Goal: Task Accomplishment & Management: Use online tool/utility

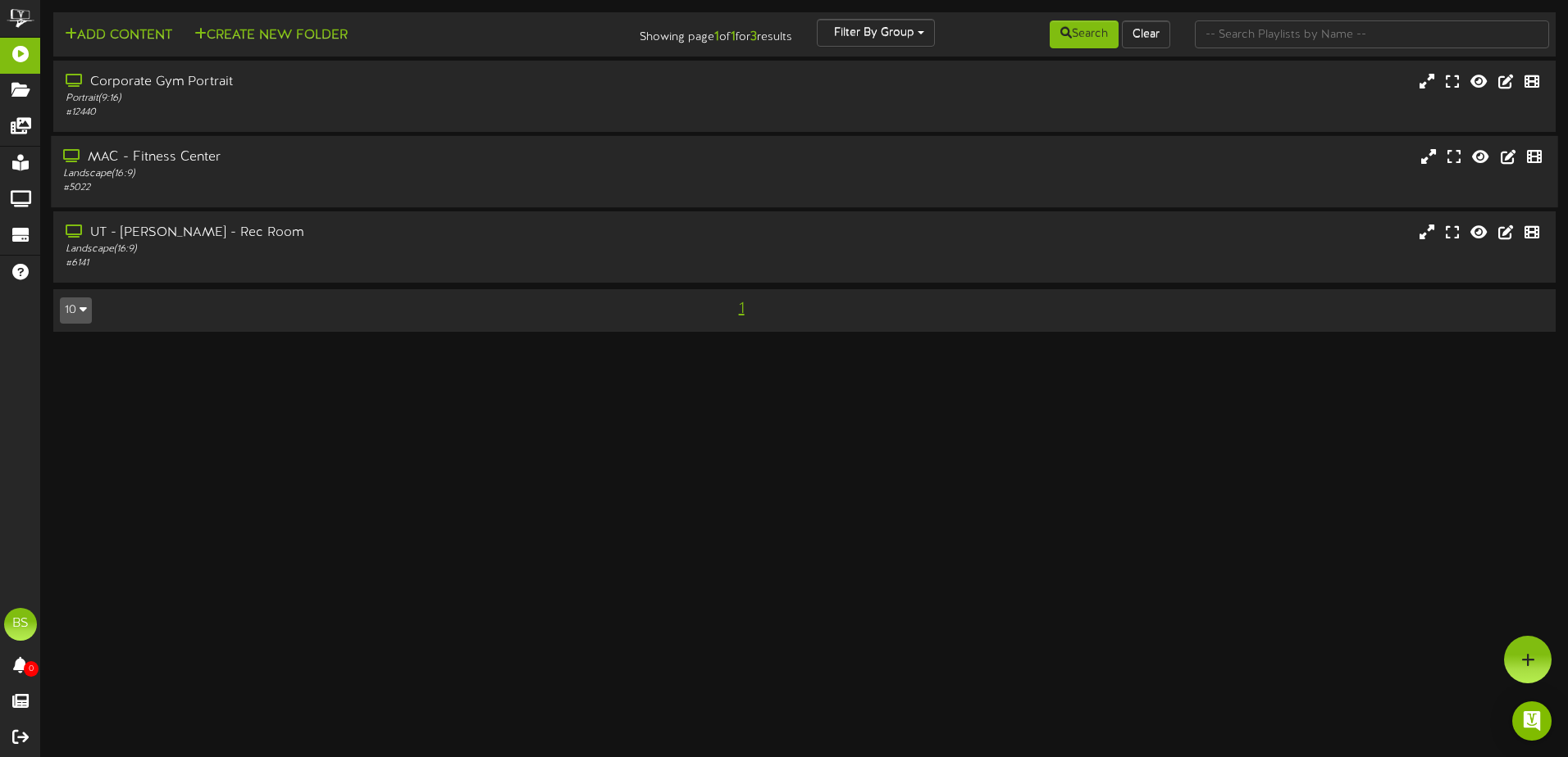
click at [302, 178] on div "Landscape ( 16:9 )" at bounding box center [365, 174] width 603 height 14
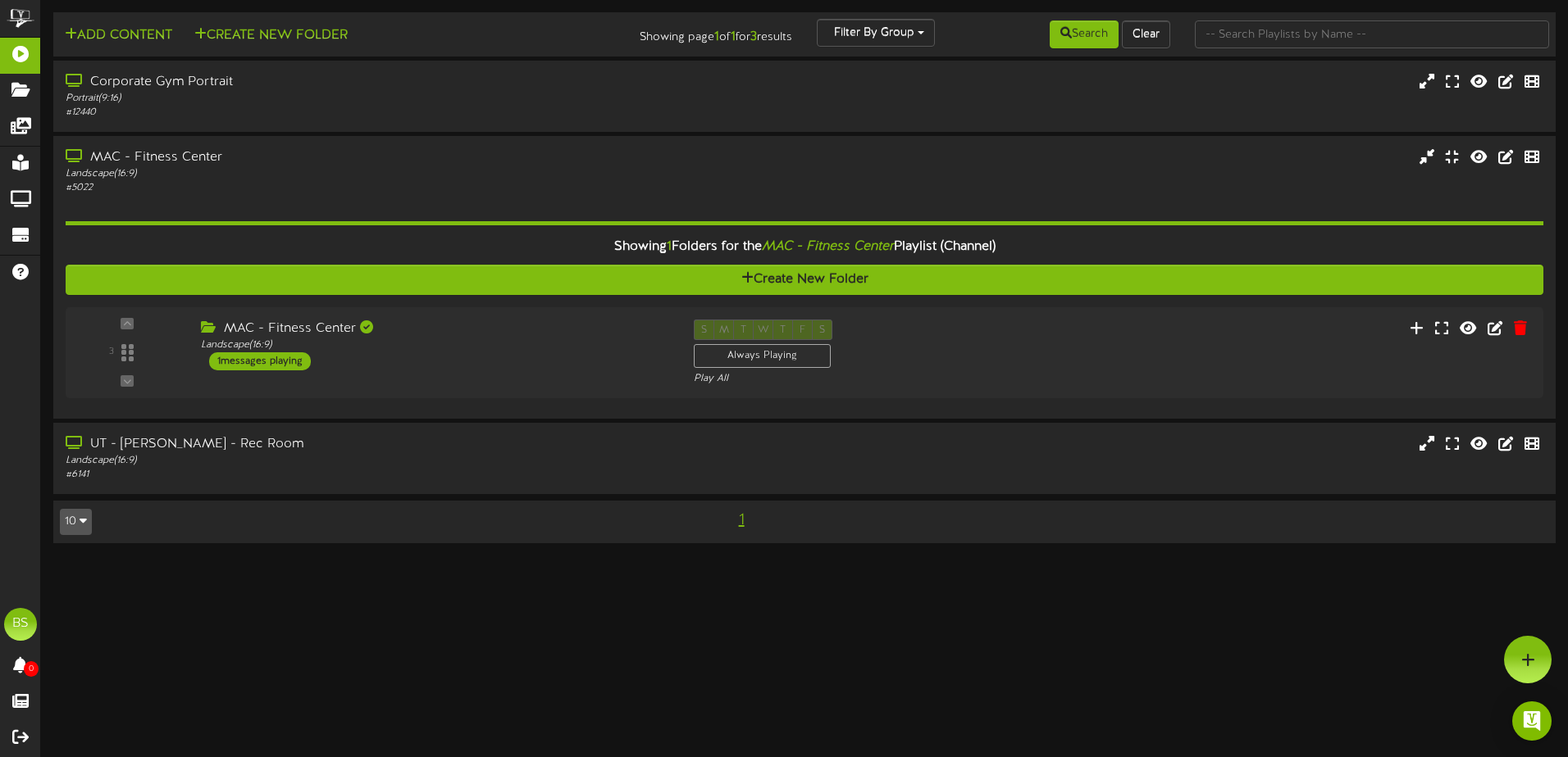
click at [1099, 396] on div "3 Landscape (" at bounding box center [804, 352] width 1478 height 91
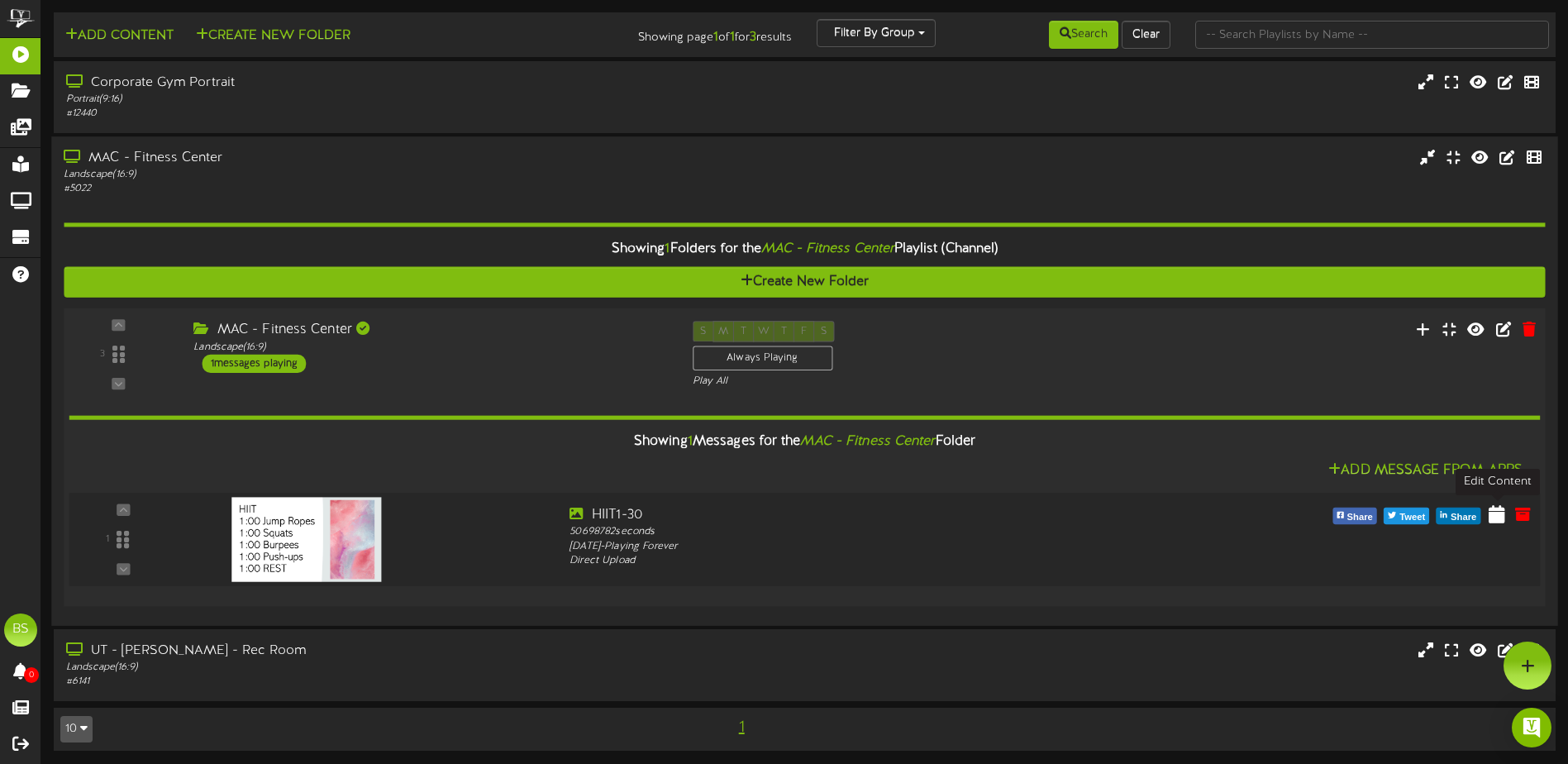
click at [1504, 517] on icon at bounding box center [1497, 513] width 16 height 18
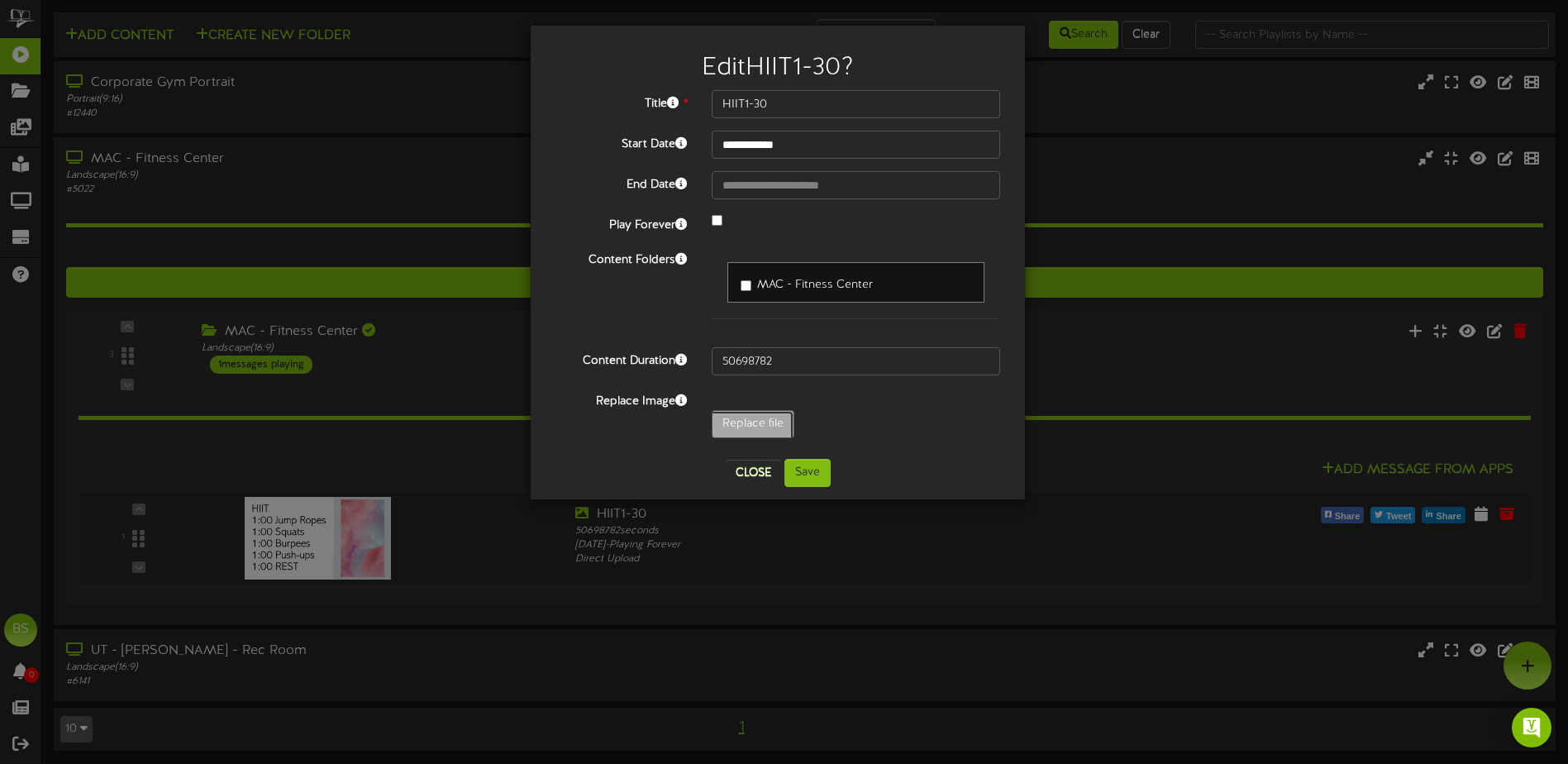
type input "**********"
type input "WT10-27"
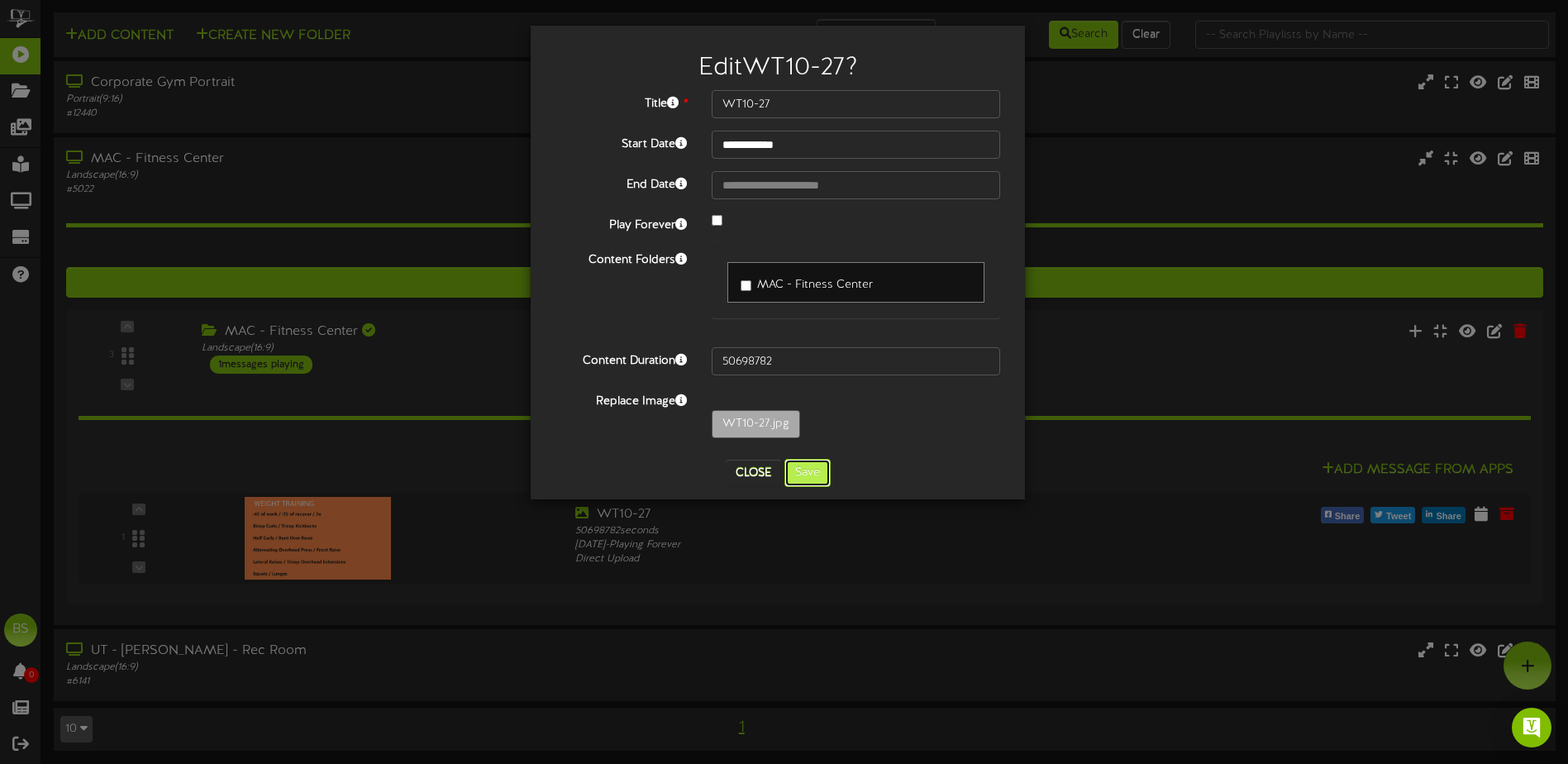
click at [809, 478] on button "Save" at bounding box center [807, 472] width 46 height 28
